Goal: Information Seeking & Learning: Learn about a topic

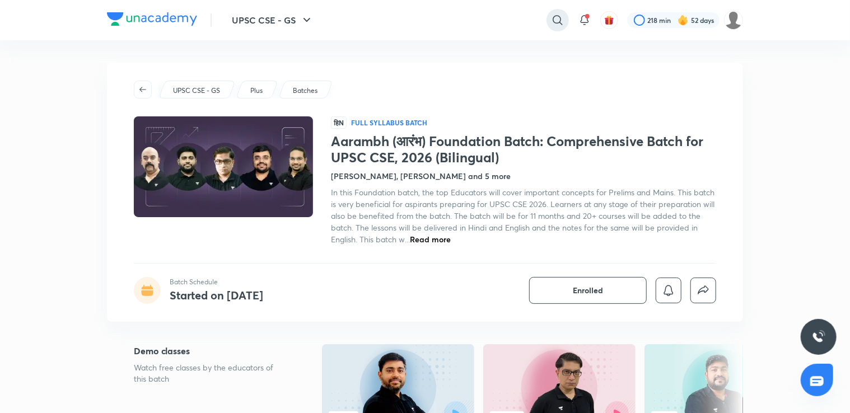
click at [557, 17] on icon at bounding box center [557, 19] width 13 height 13
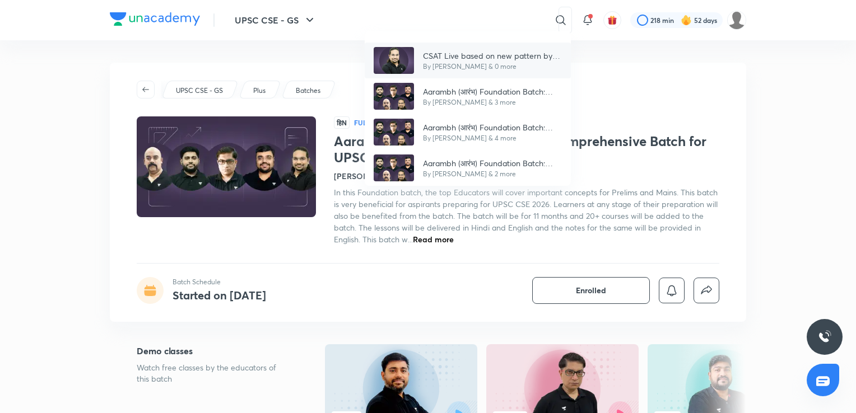
click at [535, 64] on p "By [PERSON_NAME] & 0 more" at bounding box center [492, 67] width 139 height 10
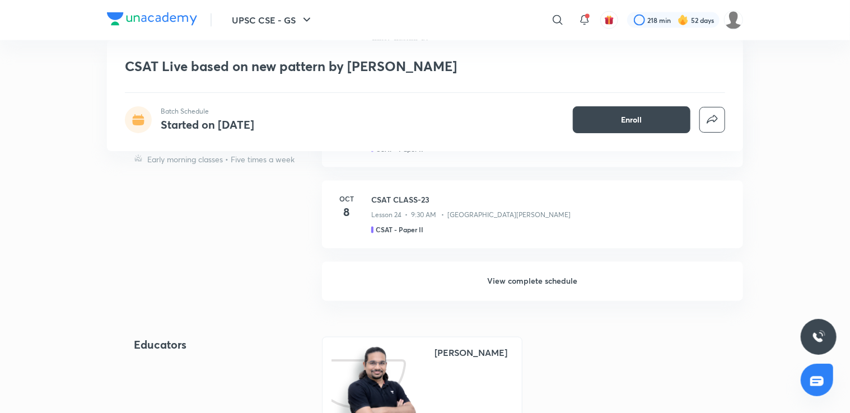
scroll to position [928, 0]
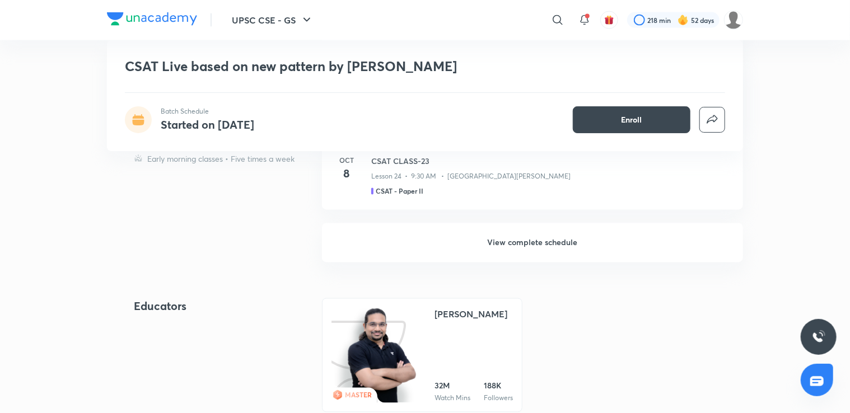
click at [632, 250] on h6 "View complete schedule" at bounding box center [532, 242] width 421 height 39
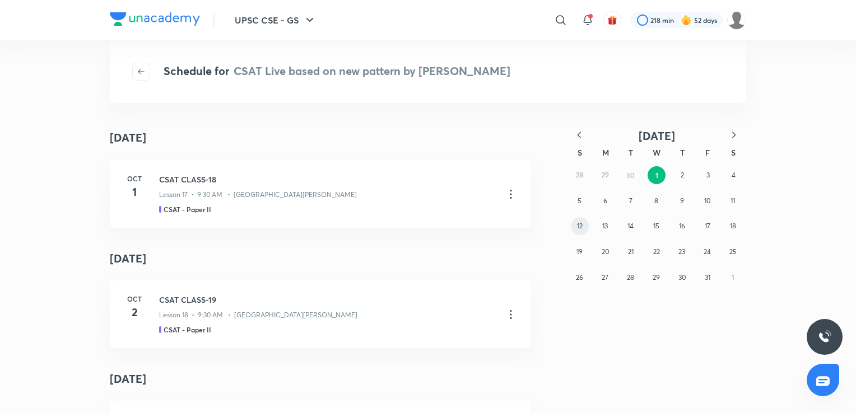
click at [577, 228] on abbr "12" at bounding box center [580, 226] width 6 height 8
click at [577, 136] on icon "button" at bounding box center [578, 134] width 11 height 11
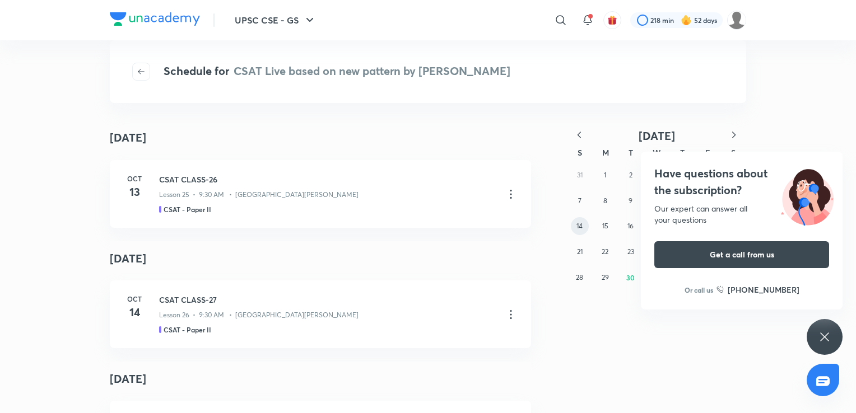
click at [582, 221] on button "14" at bounding box center [580, 226] width 18 height 18
click at [348, 200] on div "CSAT CLASS-6 Lesson 6 • [DATE] • 1h 53m • [PERSON_NAME] CSAT - Paper II" at bounding box center [304, 194] width 291 height 41
